Goal: Task Accomplishment & Management: Manage account settings

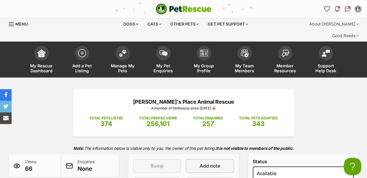
click at [186, 8] on img "PetRescue" at bounding box center [184, 8] width 56 height 11
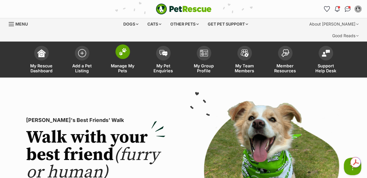
click at [126, 63] on span "Manage My Pets" at bounding box center [123, 68] width 26 height 10
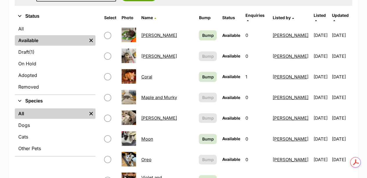
scroll to position [145, 0]
